Goal: Task Accomplishment & Management: Complete application form

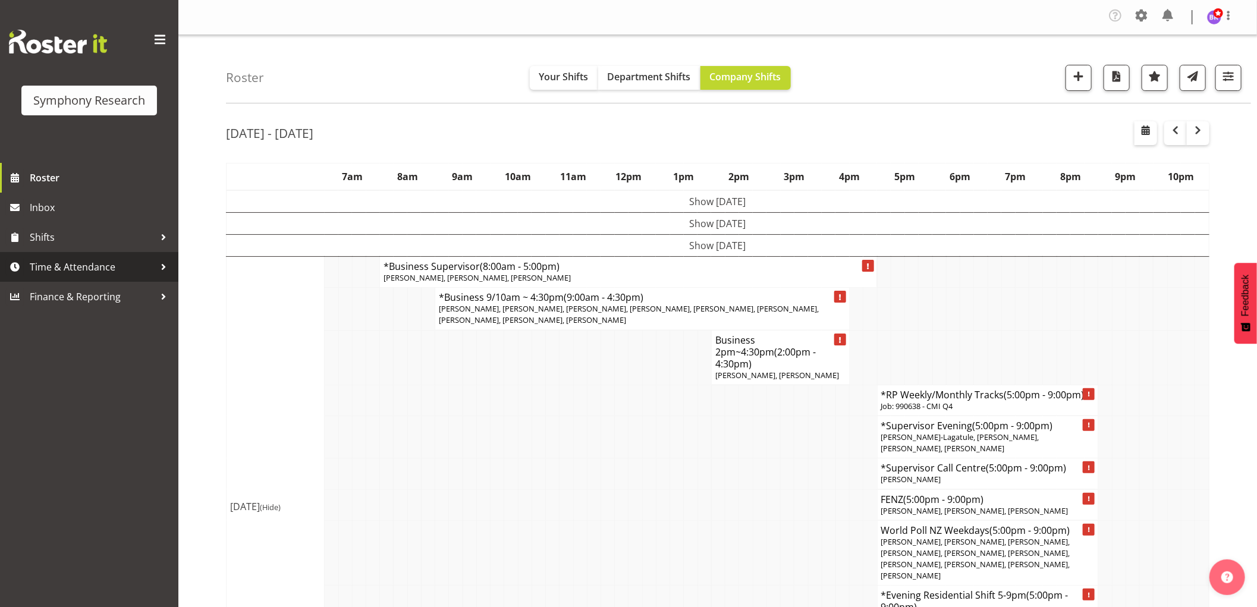
click at [86, 266] on span "Time & Attendance" at bounding box center [92, 267] width 125 height 18
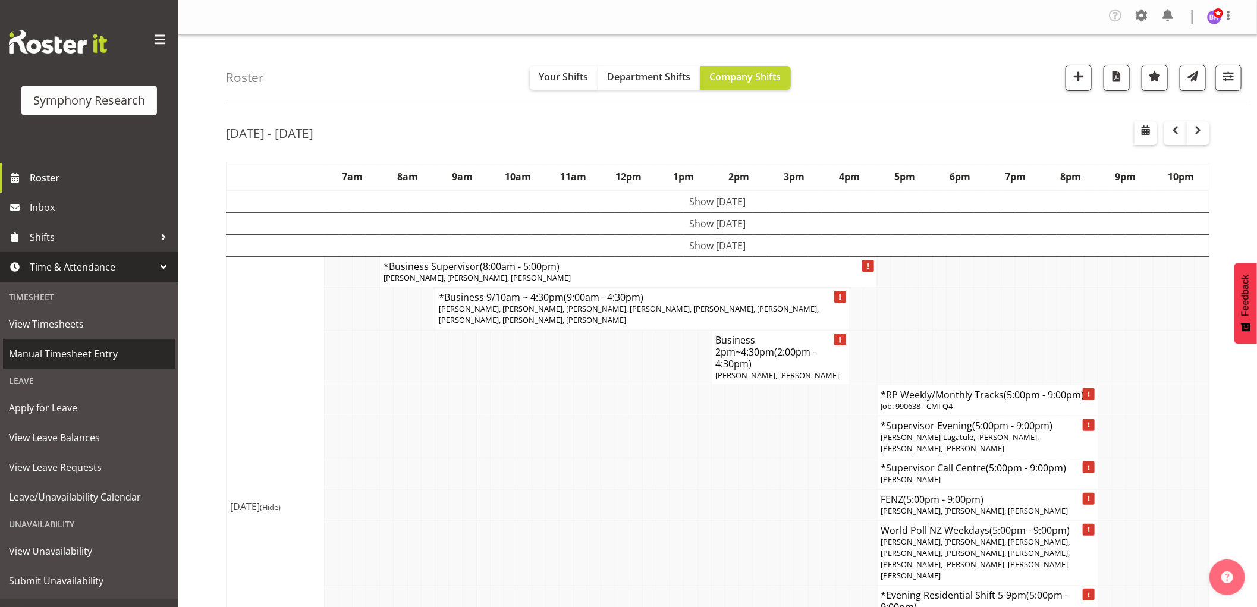
click at [80, 360] on span "Manual Timesheet Entry" at bounding box center [89, 354] width 161 height 18
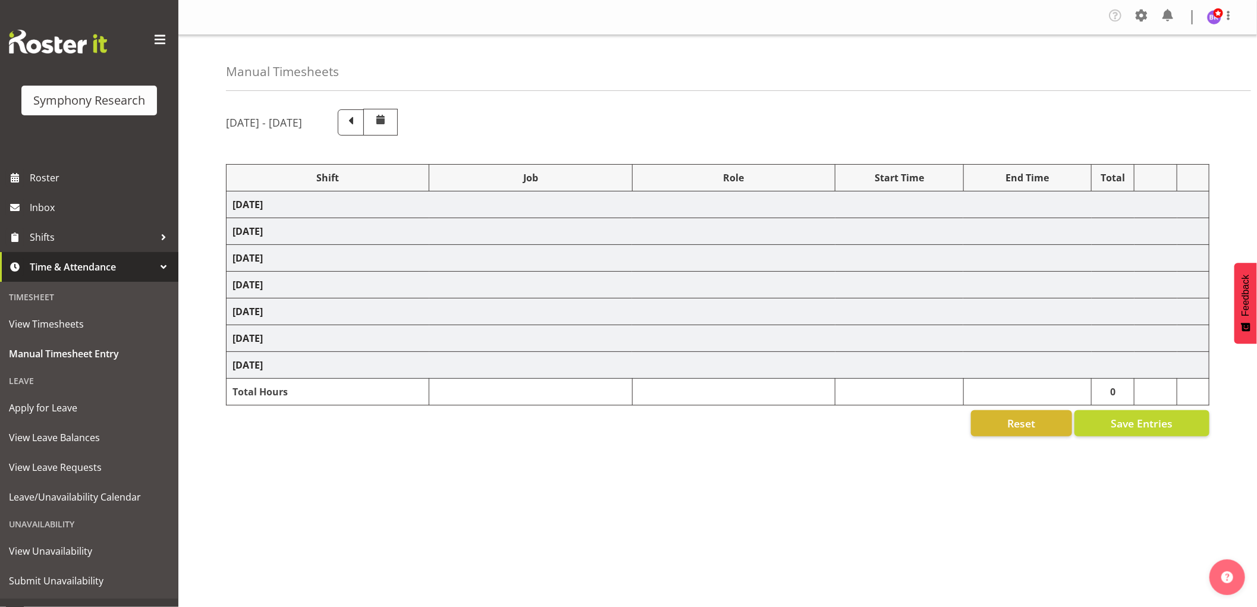
select select "1607"
select select "743"
select select "1607"
select select "9426"
select select "1607"
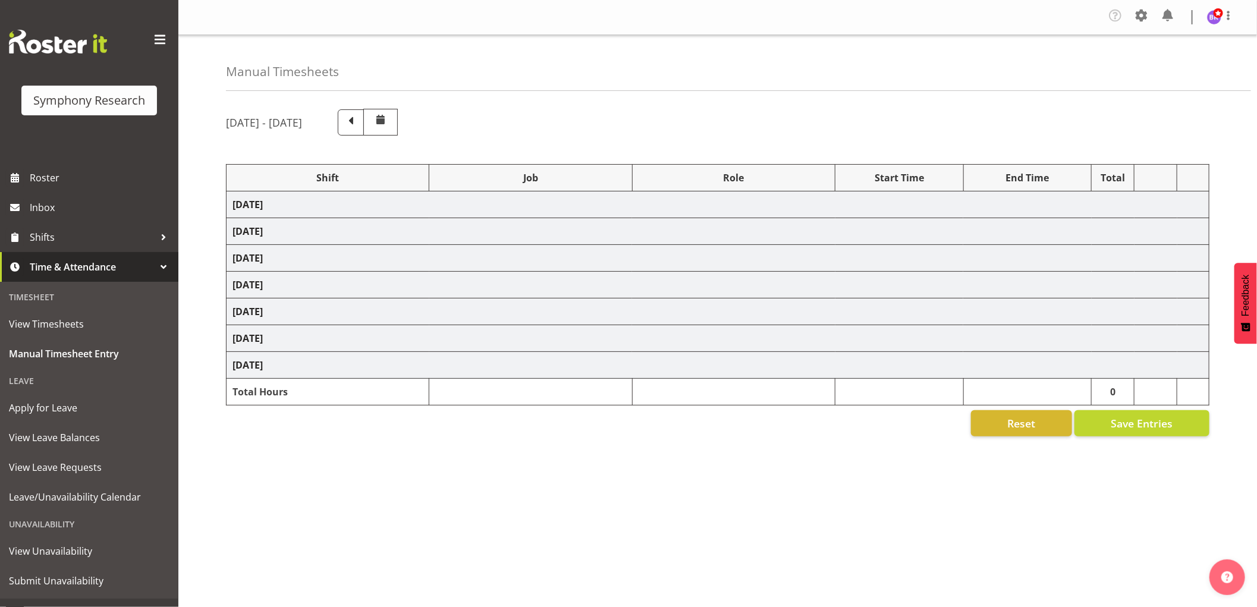
select select "9636"
select select "1607"
select select "10549"
select select "1607"
select select "10242"
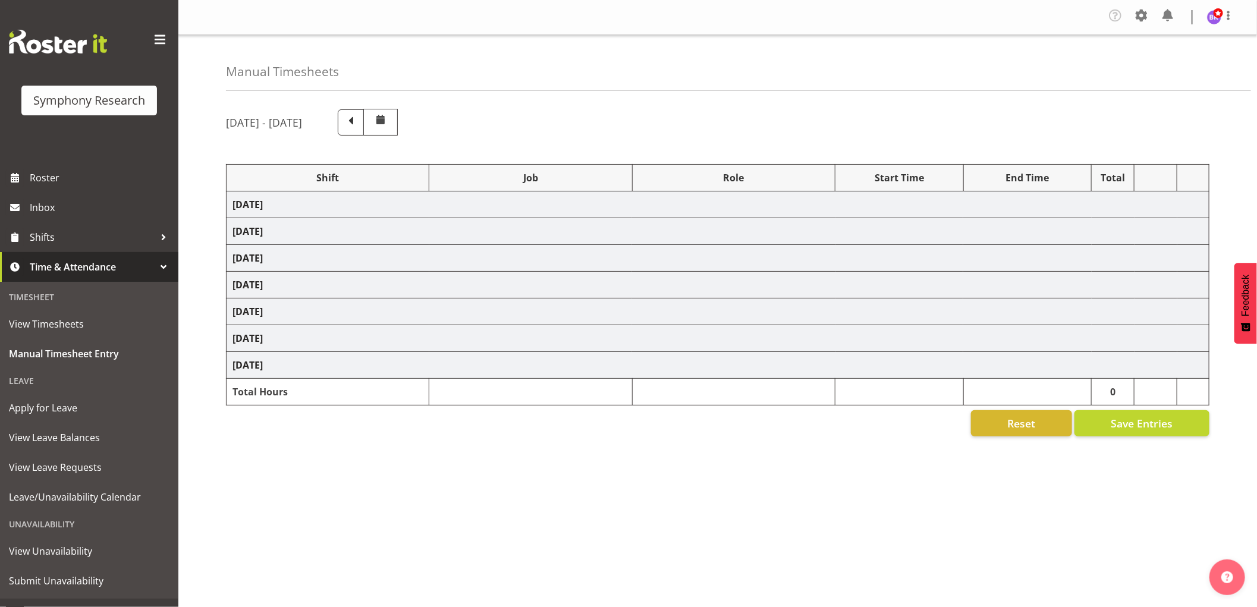
select select "1607"
select select "10536"
select select "1607"
select select "10242"
select select "1607"
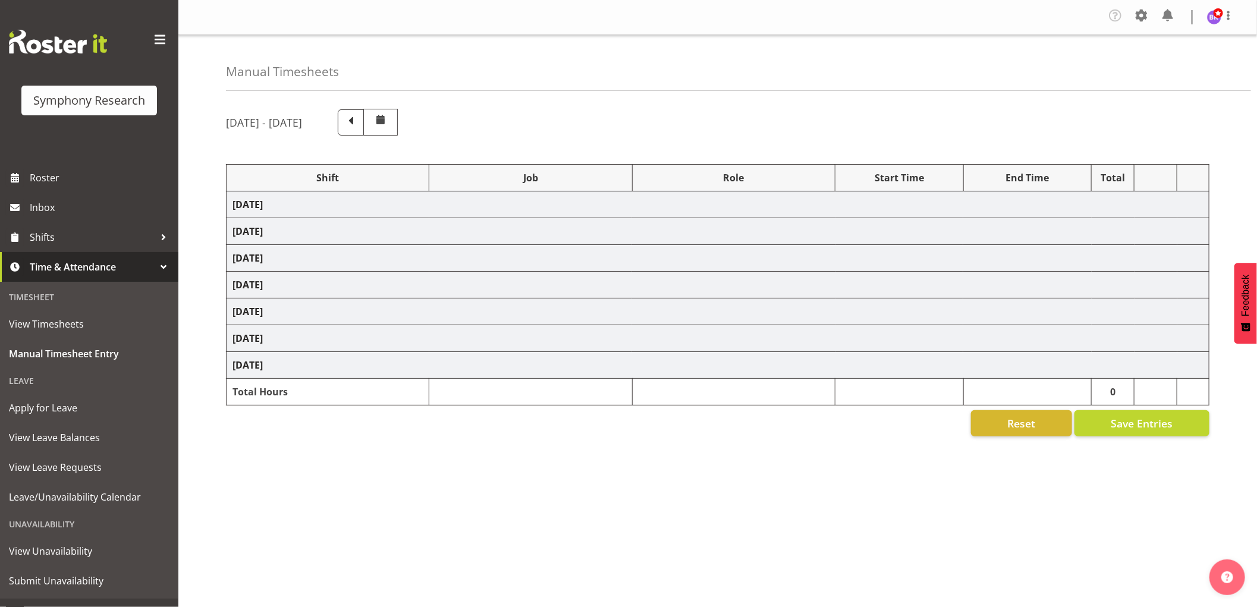
select select "10499"
select select "1607"
select select "10527"
select select "1607"
select select "743"
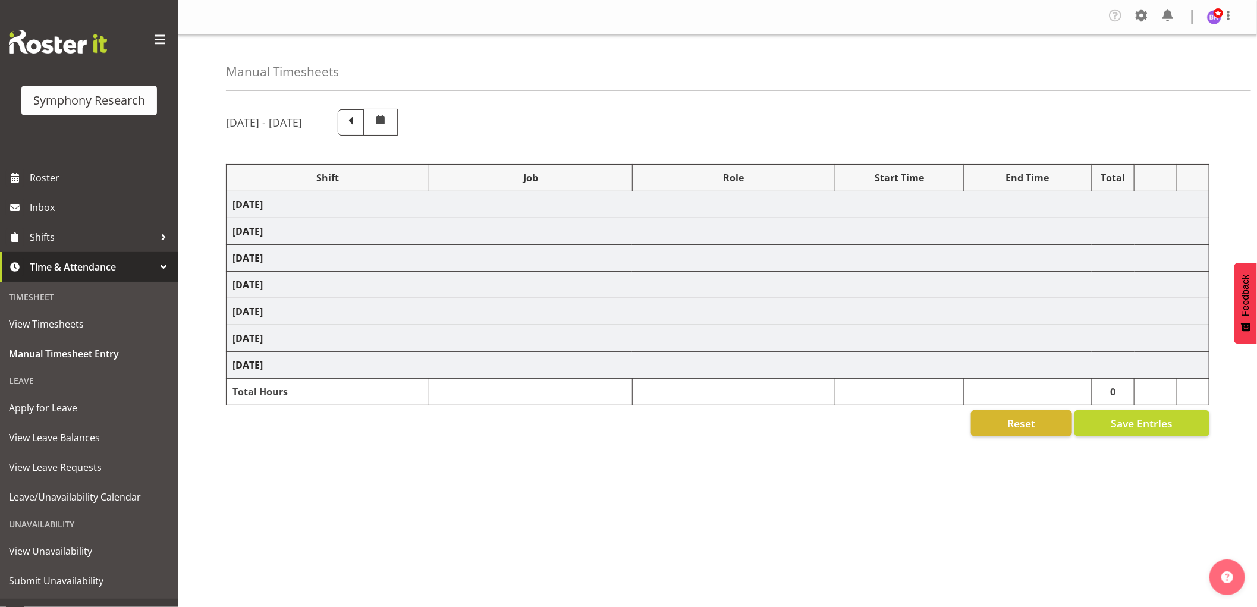
select select "1607"
select select "743"
select select "1607"
select select "9426"
select select "1607"
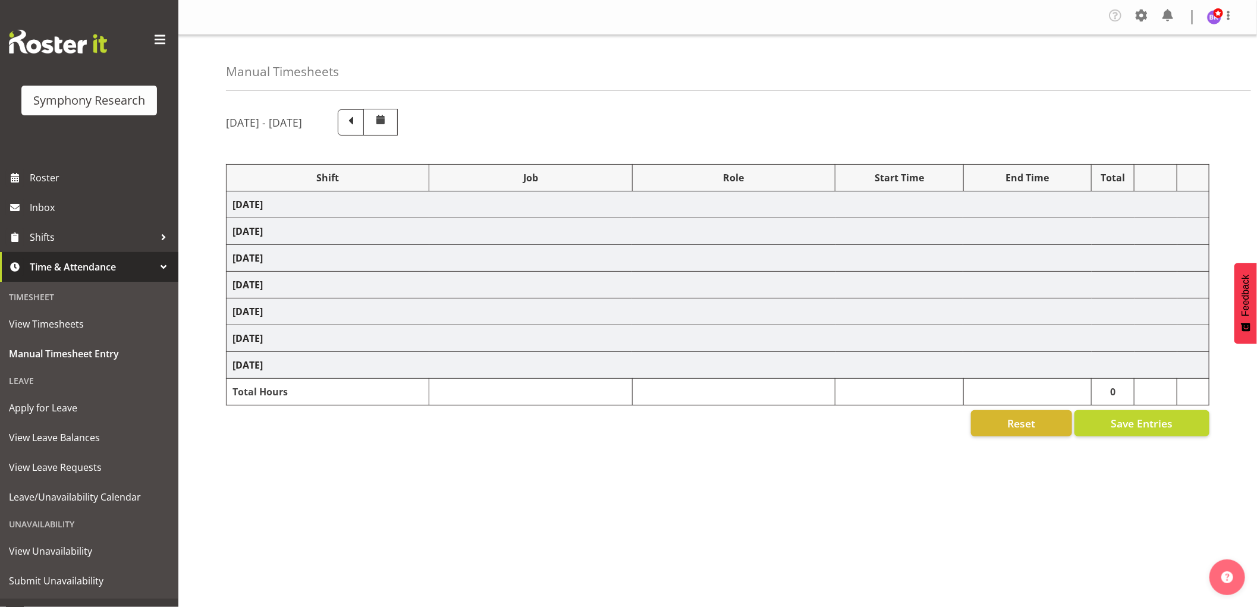
select select "9636"
select select "1607"
select select "10549"
select select "1607"
select select "10242"
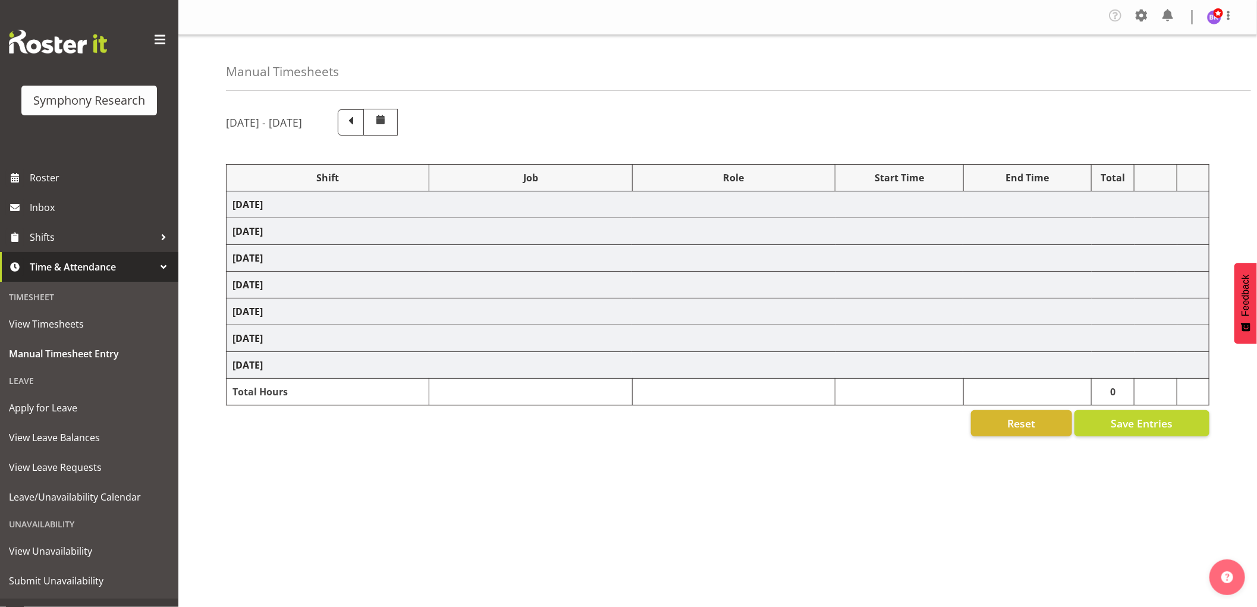
select select "1607"
select select "10536"
select select "1607"
select select "10527"
select select "1607"
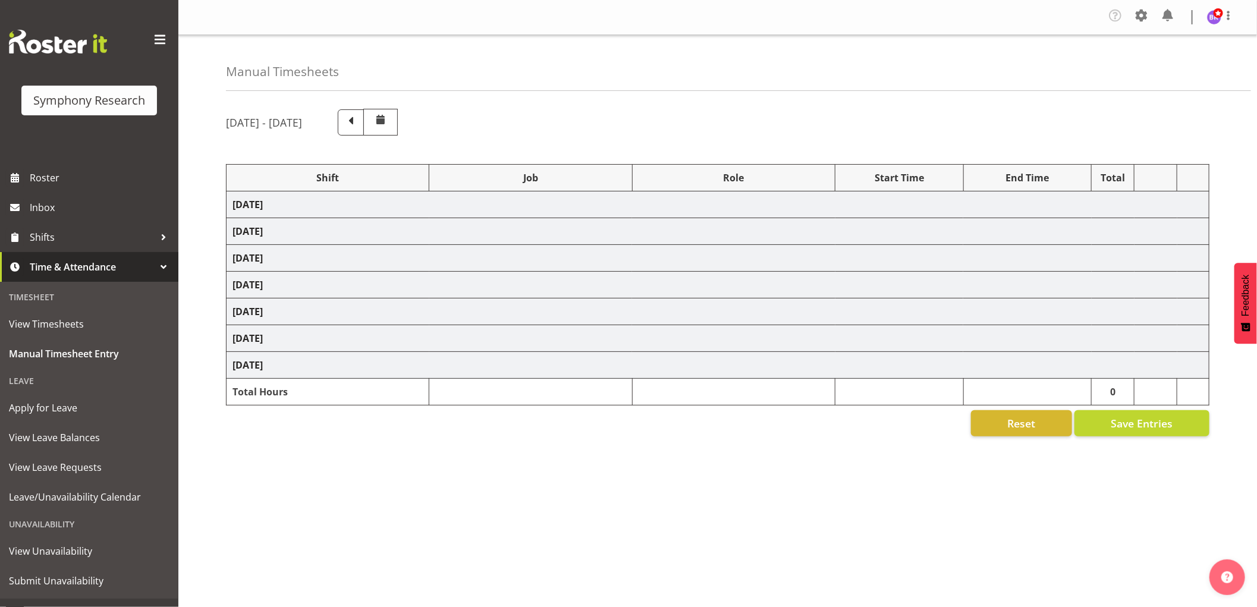
select select "10499"
select select "1607"
select select "10242"
select select "1607"
select select "743"
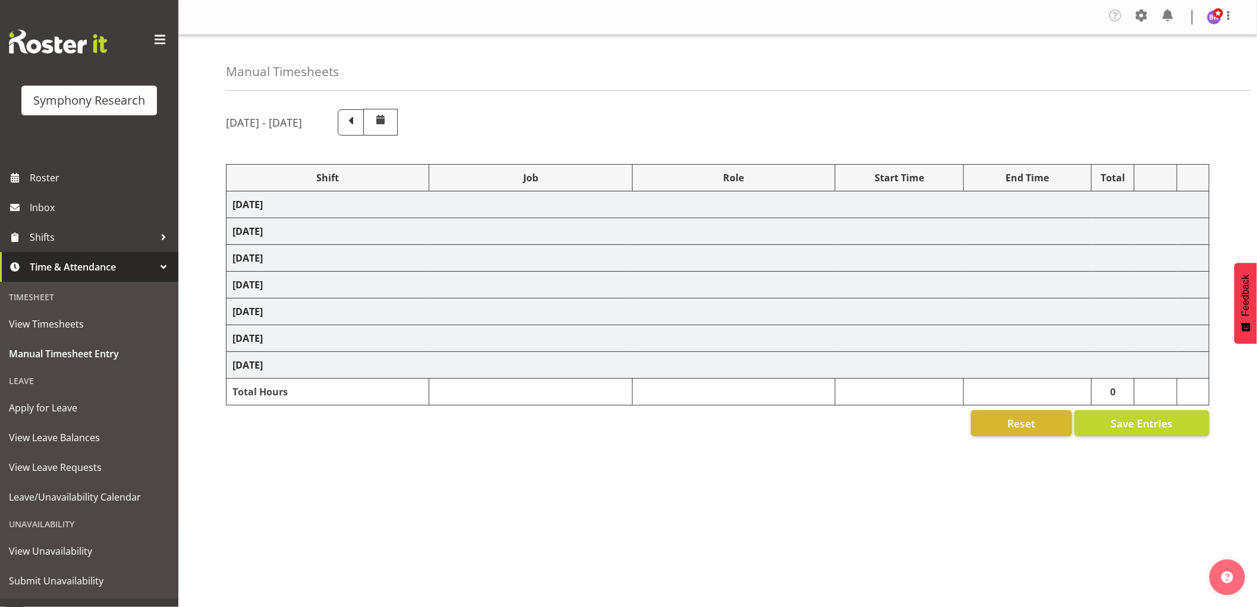
select select "1607"
select select "10499"
select select "1607"
select select "10527"
select select "1607"
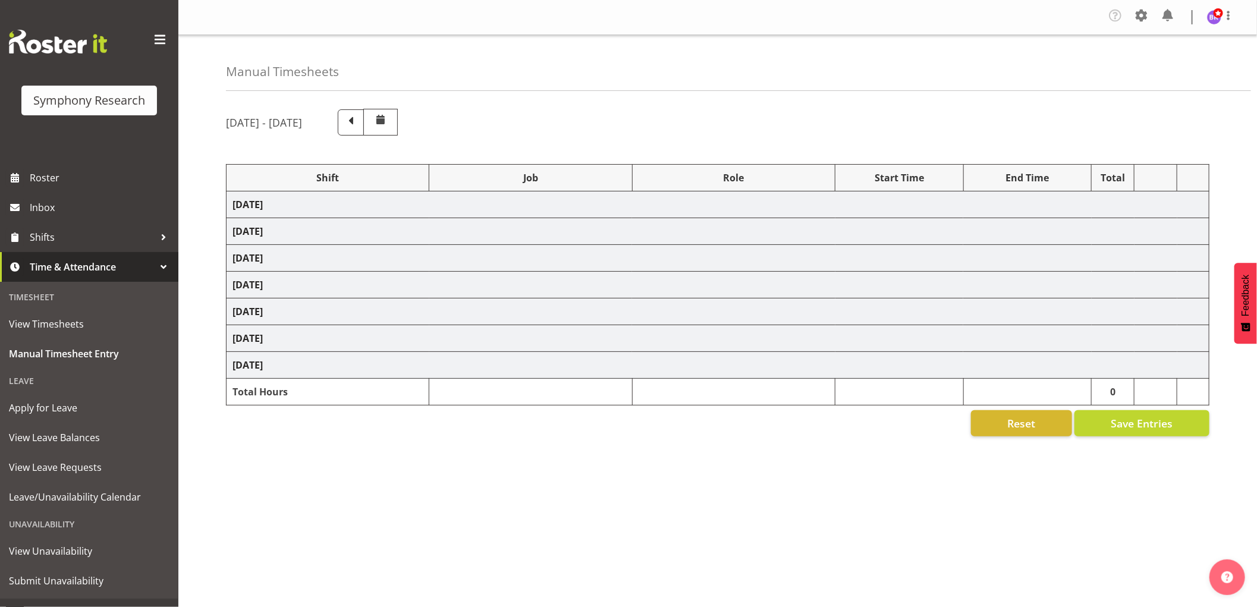
select select "10242"
select select "1607"
select select "9636"
select select "1607"
select select "10549"
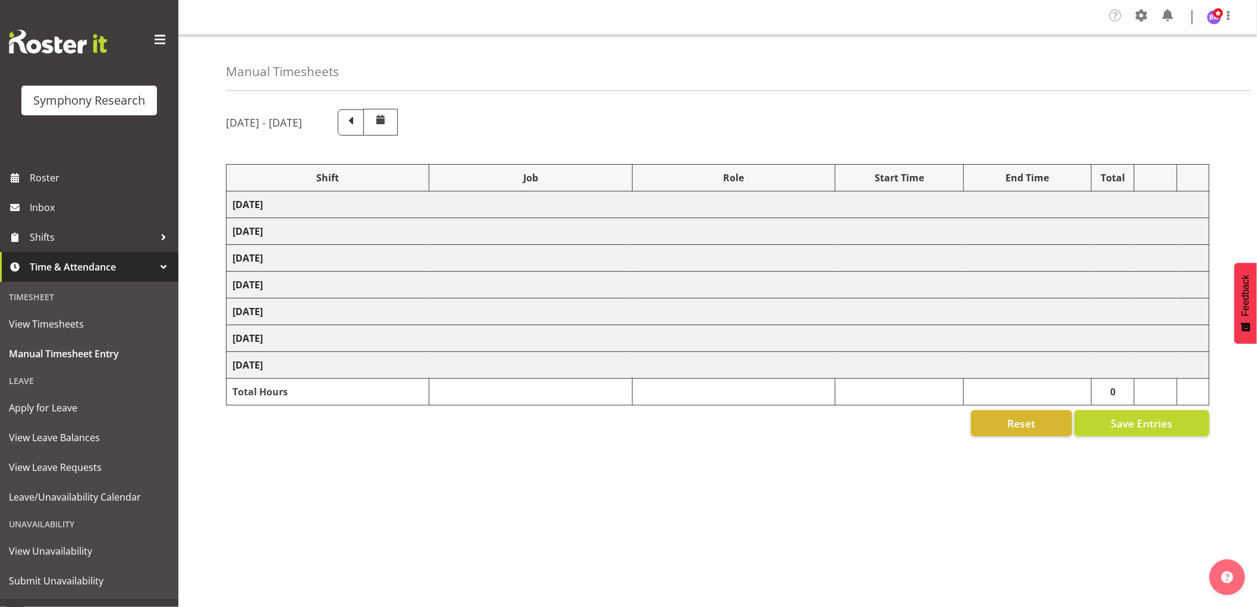
select select "1607"
select select "10536"
select select "1607"
select select "10576"
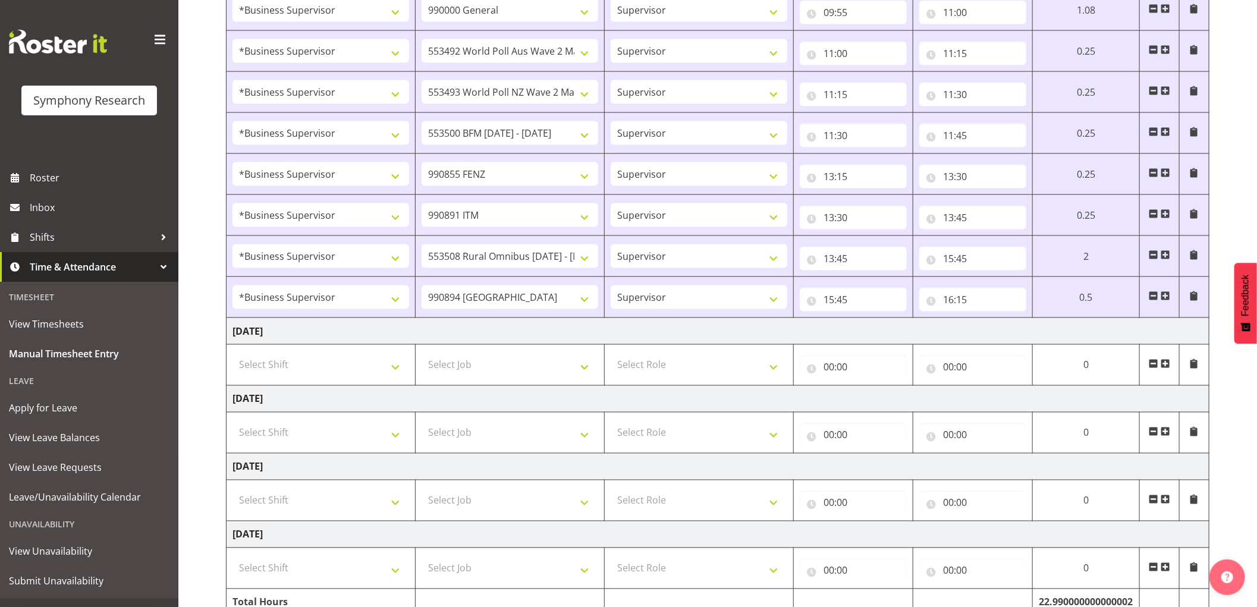
scroll to position [1123, 0]
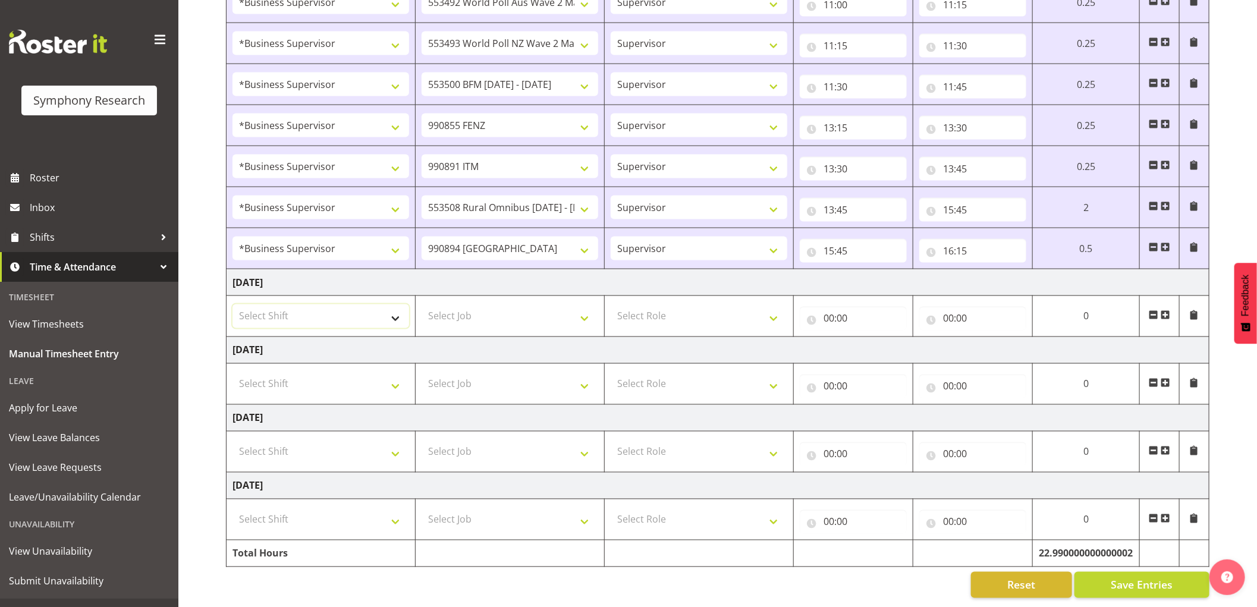
click at [384, 310] on select "Select Shift !!Weekend Residential (Roster IT Shift Label) *Business 9/10am ~ 4…" at bounding box center [321, 316] width 177 height 24
select select "1607"
click at [233, 304] on select "Select Shift !!Weekend Residential (Roster IT Shift Label) *Business 9/10am ~ 4…" at bounding box center [321, 316] width 177 height 24
click at [467, 311] on select "Select Job 550060 IF Admin 553492 World Poll Aus Wave 2 Main 2025 553493 World …" at bounding box center [510, 316] width 177 height 24
select select "743"
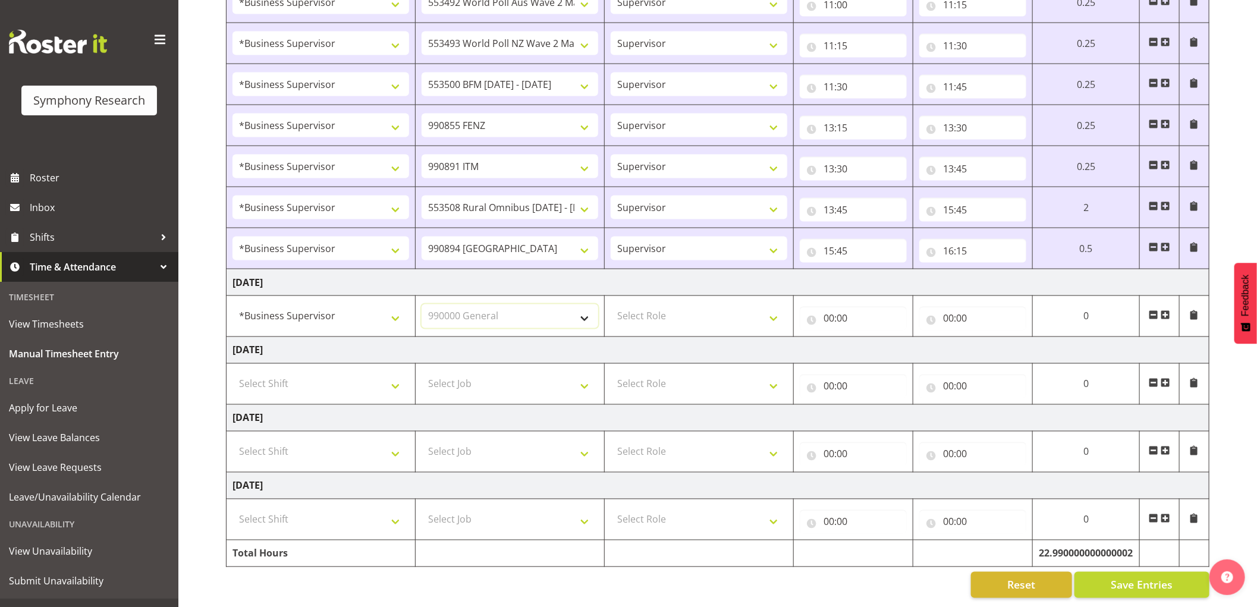
click at [422, 304] on select "Select Job 550060 IF Admin 553492 World Poll Aus Wave 2 Main 2025 553493 World …" at bounding box center [510, 316] width 177 height 24
click at [652, 311] on select "Select Role Supervisor Interviewing Briefing" at bounding box center [699, 316] width 177 height 24
select select "45"
click at [611, 304] on select "Select Role Supervisor Interviewing Briefing" at bounding box center [699, 316] width 177 height 24
click at [828, 308] on input "00:00" at bounding box center [853, 319] width 107 height 24
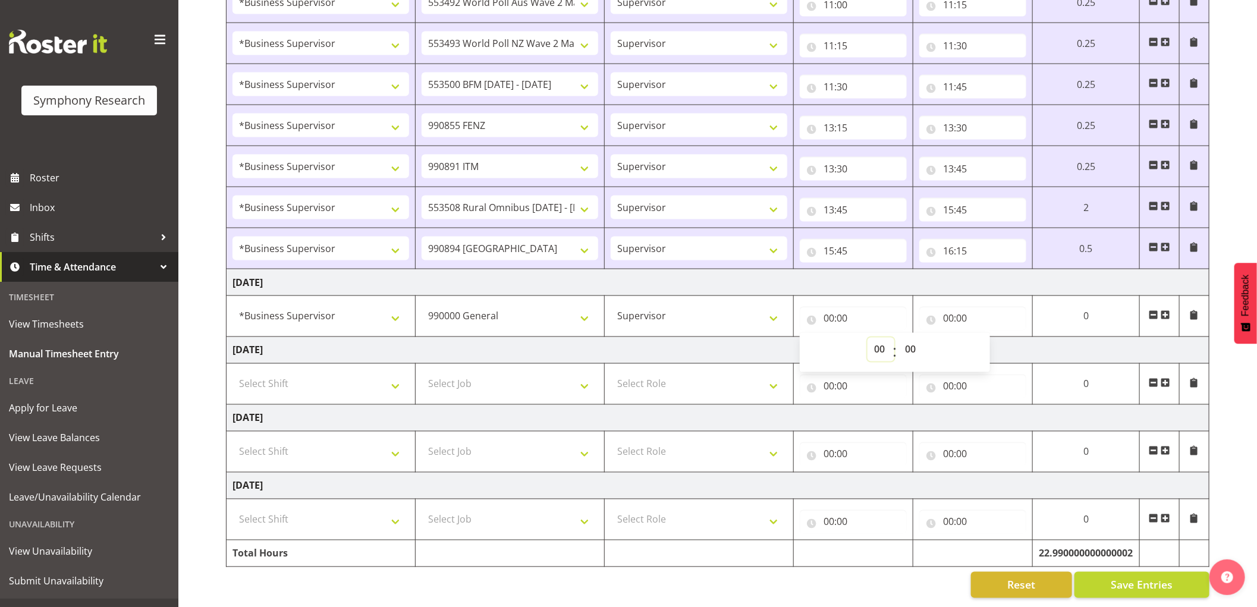
click at [878, 341] on select "00 01 02 03 04 05 06 07 08 09 10 11 12 13 14 15 16 17 18 19 20 21 22 23" at bounding box center [881, 350] width 27 height 24
select select "9"
click at [868, 338] on select "00 01 02 03 04 05 06 07 08 09 10 11 12 13 14 15 16 17 18 19 20 21 22 23" at bounding box center [881, 350] width 27 height 24
type input "09:00"
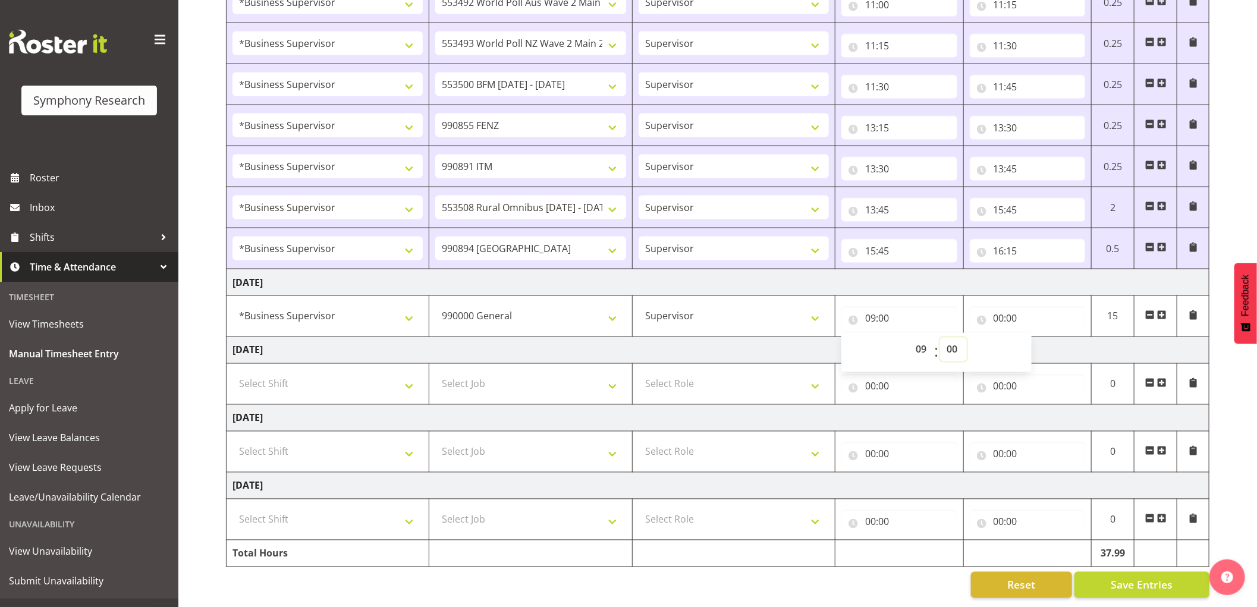
click at [949, 342] on select "00 01 02 03 04 05 06 07 08 09 10 11 12 13 14 15 16 17 18 19 20 21 22 23 24 25 2…" at bounding box center [953, 350] width 27 height 24
select select "45"
click at [940, 338] on select "00 01 02 03 04 05 06 07 08 09 10 11 12 13 14 15 16 17 18 19 20 21 22 23 24 25 2…" at bounding box center [953, 350] width 27 height 24
type input "09:45"
click at [1003, 307] on input "00:00" at bounding box center [1028, 319] width 116 height 24
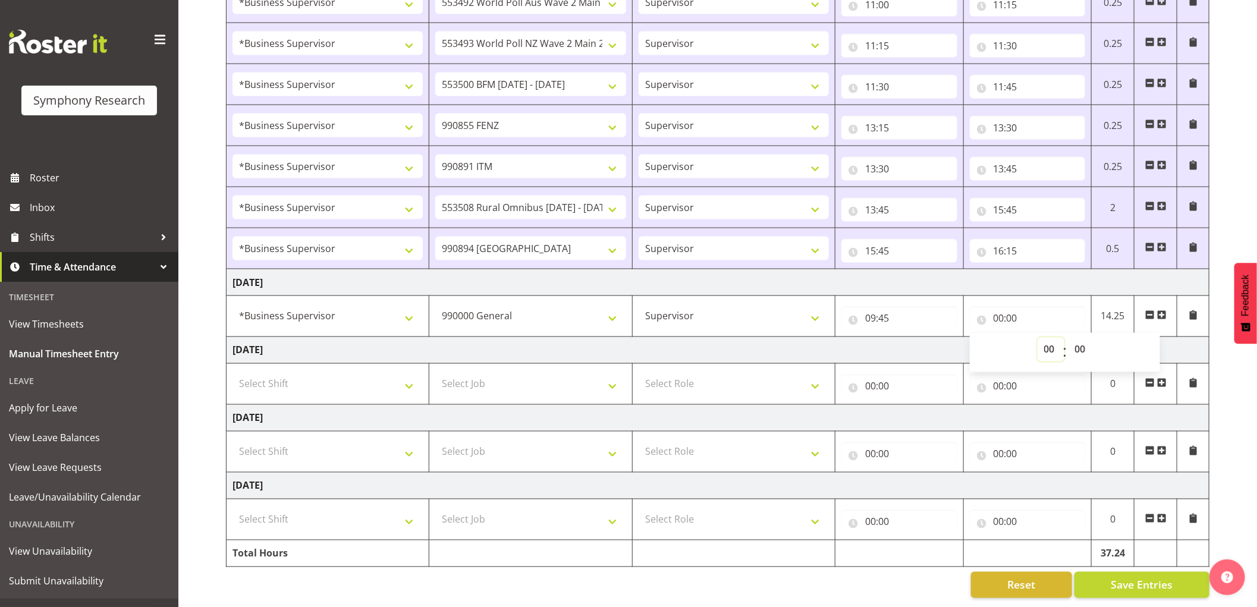
click at [1044, 339] on select "00 01 02 03 04 05 06 07 08 09 10 11 12 13 14 15 16 17 18 19 20 21 22 23" at bounding box center [1051, 350] width 27 height 24
select select "10"
click at [1038, 338] on select "00 01 02 03 04 05 06 07 08 09 10 11 12 13 14 15 16 17 18 19 20 21 22 23" at bounding box center [1051, 350] width 27 height 24
type input "10:00"
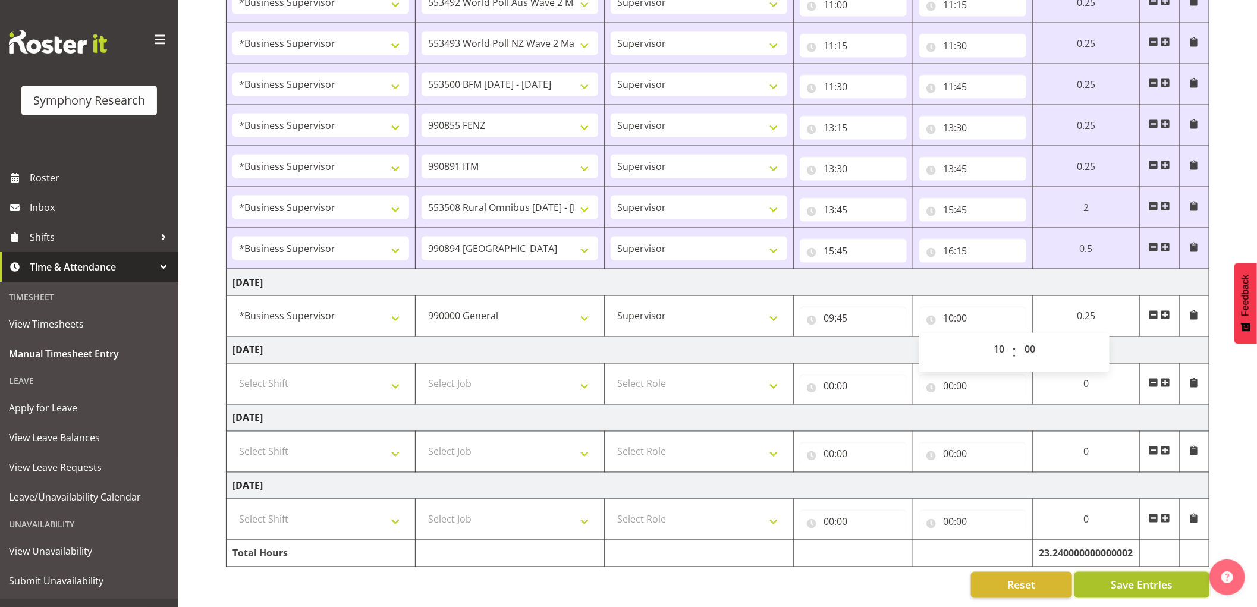
click at [1133, 577] on span "Save Entries" at bounding box center [1142, 584] width 62 height 15
